Goal: Task Accomplishment & Management: Complete application form

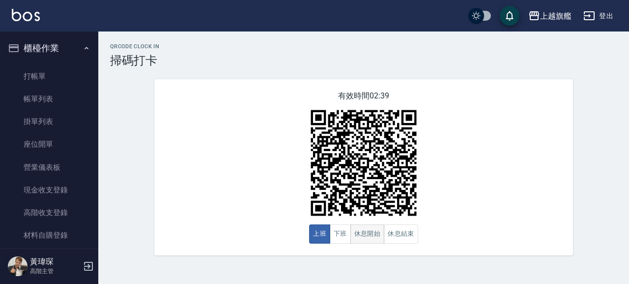
scroll to position [224, 0]
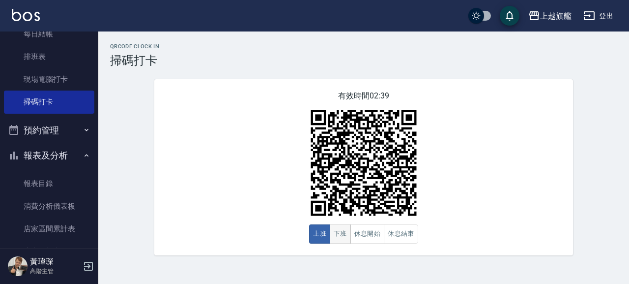
click at [340, 236] on button "下班" at bounding box center [340, 233] width 21 height 19
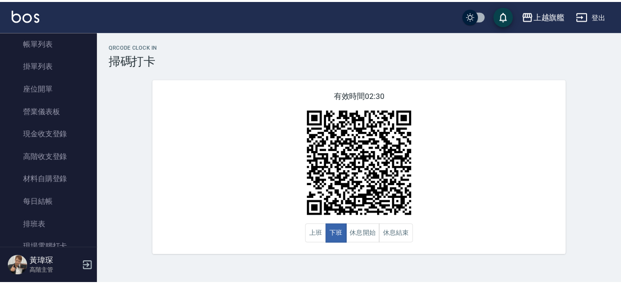
scroll to position [0, 0]
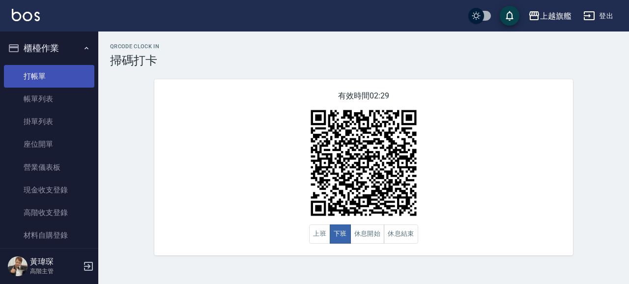
click at [42, 77] on link "打帳單" at bounding box center [49, 76] width 90 height 23
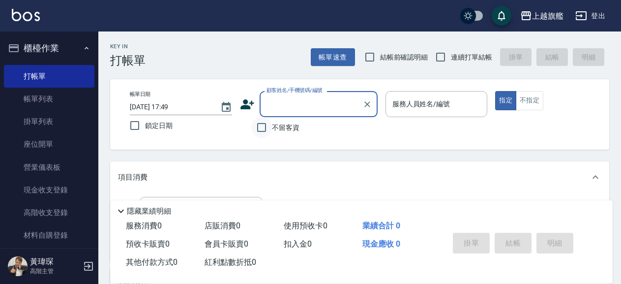
click at [267, 133] on input "不留客資" at bounding box center [261, 127] width 21 height 21
checkbox input "true"
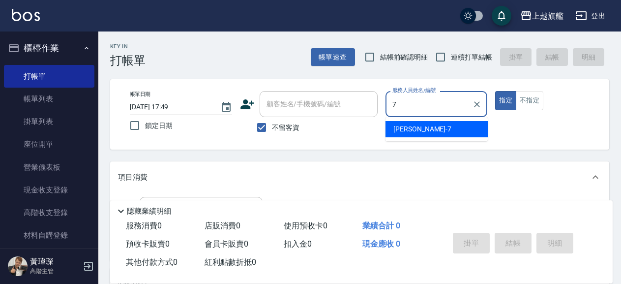
type input "林筱莉-7"
type button "true"
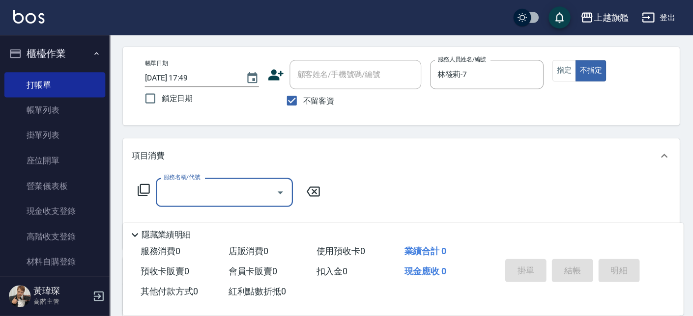
scroll to position [53, 0]
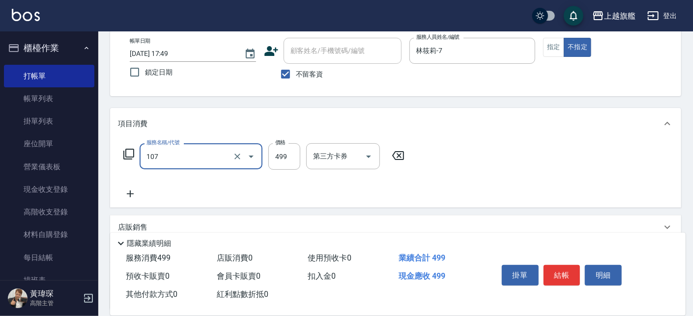
type input "舒活499(107)"
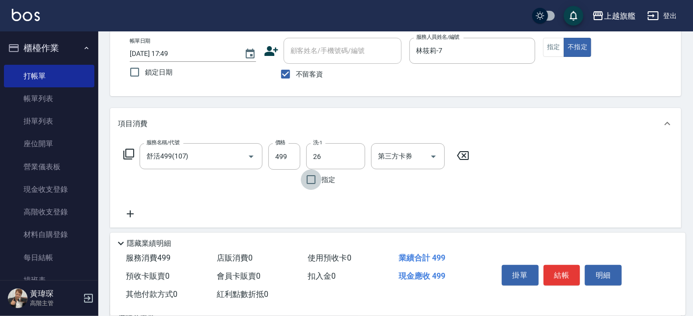
type input "[PERSON_NAME]-26"
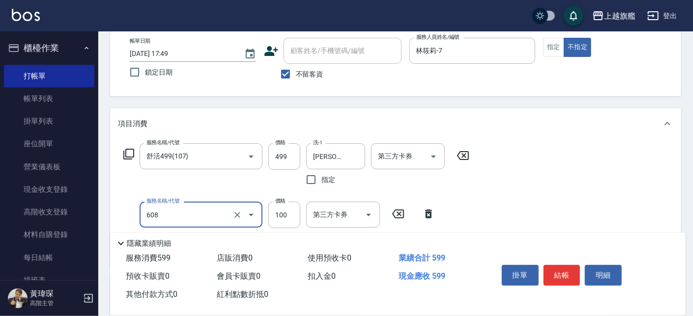
type input "專業/順護100(608)"
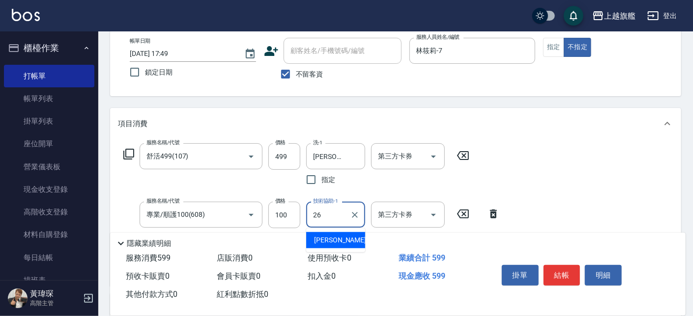
type input "[PERSON_NAME]-26"
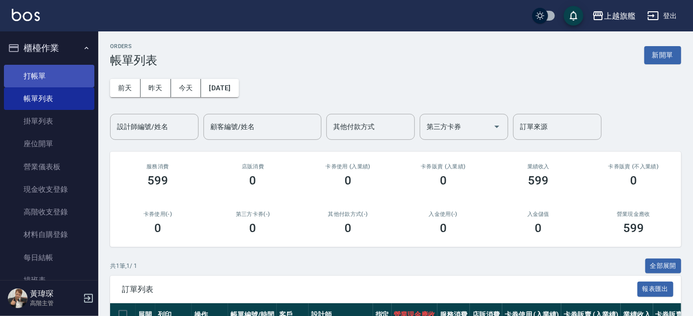
click at [36, 81] on link "打帳單" at bounding box center [49, 76] width 90 height 23
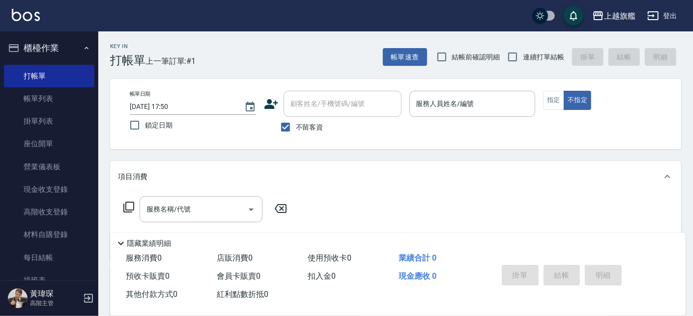
click at [161, 121] on span "鎖定日期" at bounding box center [159, 125] width 28 height 10
click at [145, 121] on input "鎖定日期" at bounding box center [134, 125] width 21 height 21
checkbox input "true"
click at [519, 58] on input "連續打單結帳" at bounding box center [512, 57] width 21 height 21
checkbox input "true"
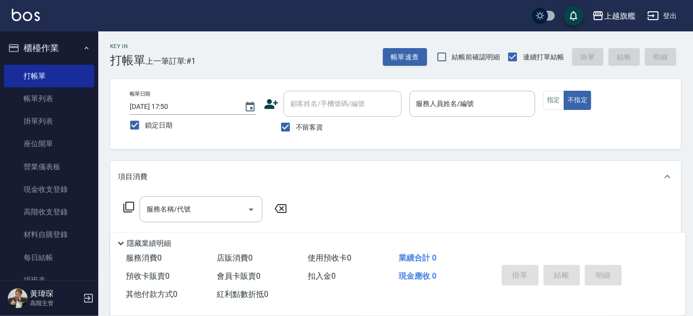
click at [453, 58] on span "結帳前確認明細" at bounding box center [476, 57] width 48 height 10
click at [452, 58] on input "結帳前確認明細" at bounding box center [441, 57] width 21 height 21
checkbox input "true"
click at [437, 108] on input "服務人員姓名/編號" at bounding box center [472, 103] width 117 height 17
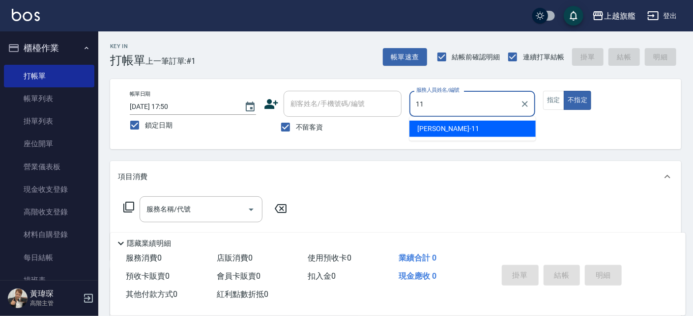
type input "[PERSON_NAME]-11"
type button "false"
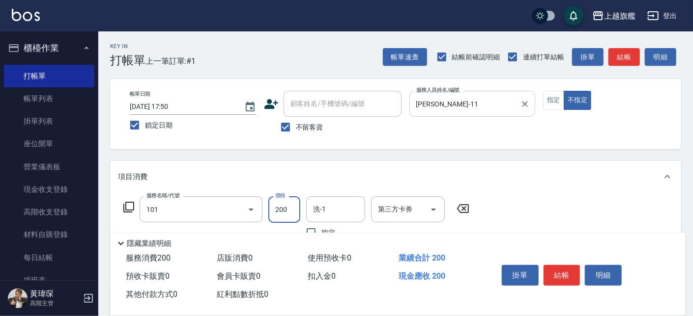
type input "一般洗(101)"
type input "300"
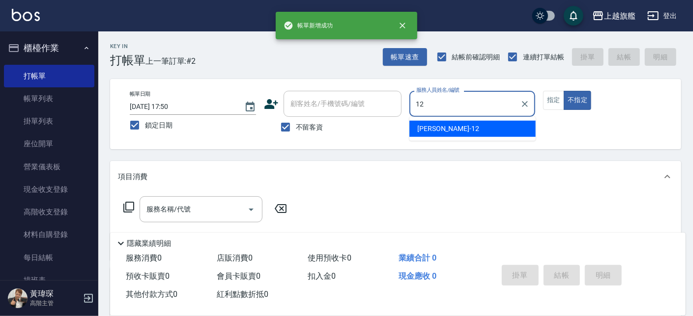
type input "陳佩君-12"
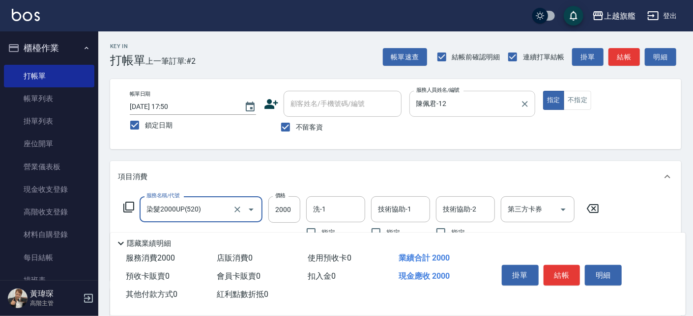
type input "染髮2000UP(520)"
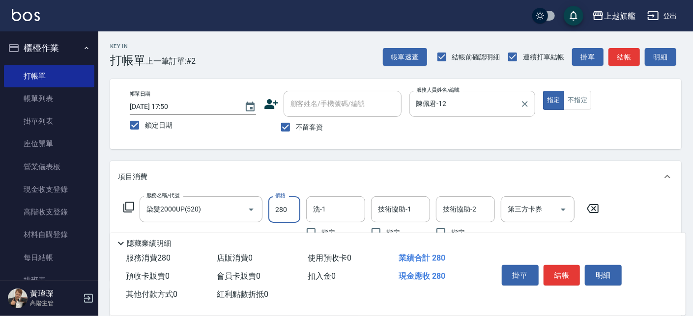
type input "2800"
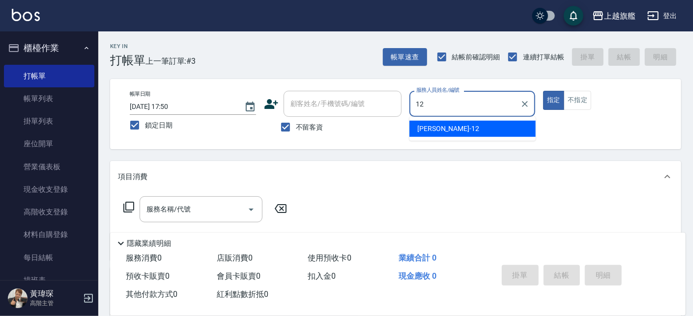
type input "陳佩君-12"
type button "true"
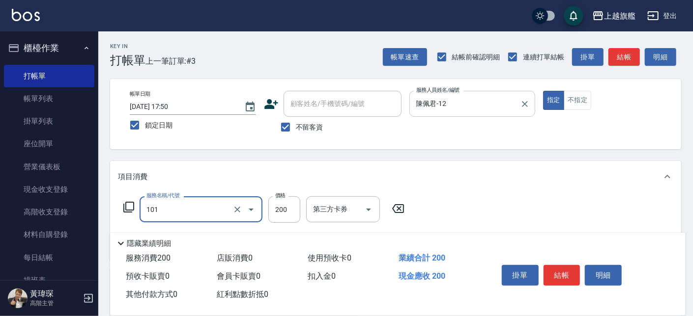
type input "一般洗(101)"
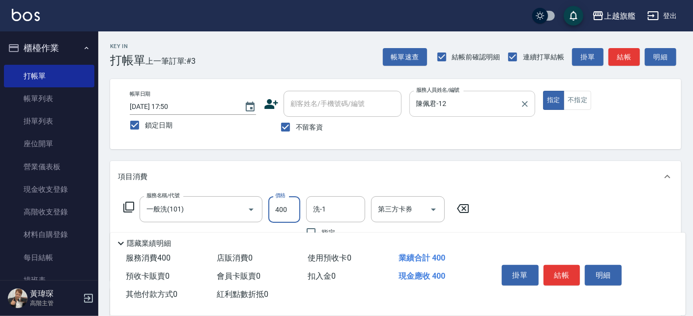
type input "400"
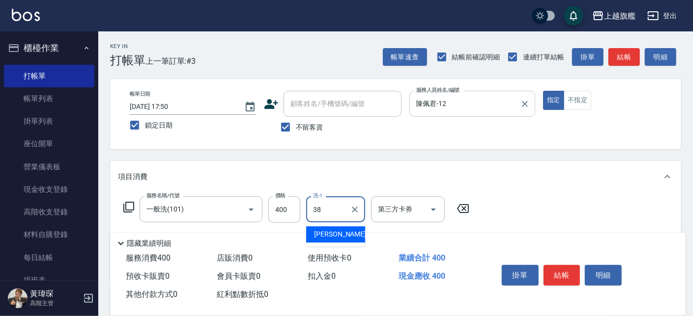
type input "[PERSON_NAME]-38"
